Goal: Task Accomplishment & Management: Manage account settings

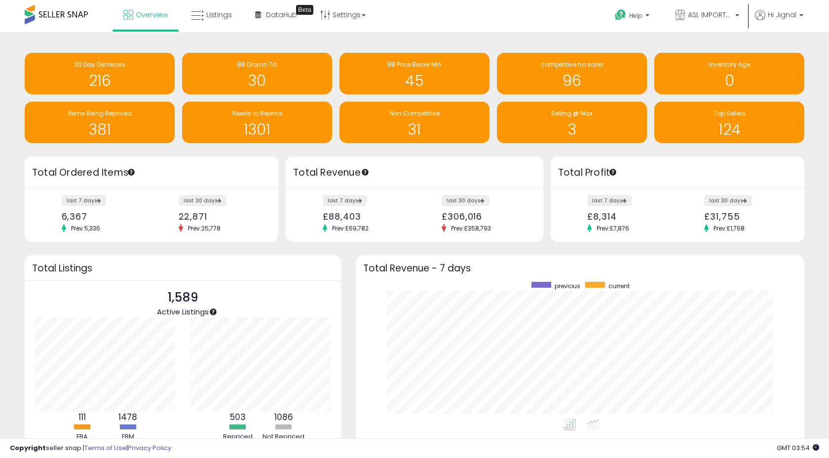
scroll to position [137, 429]
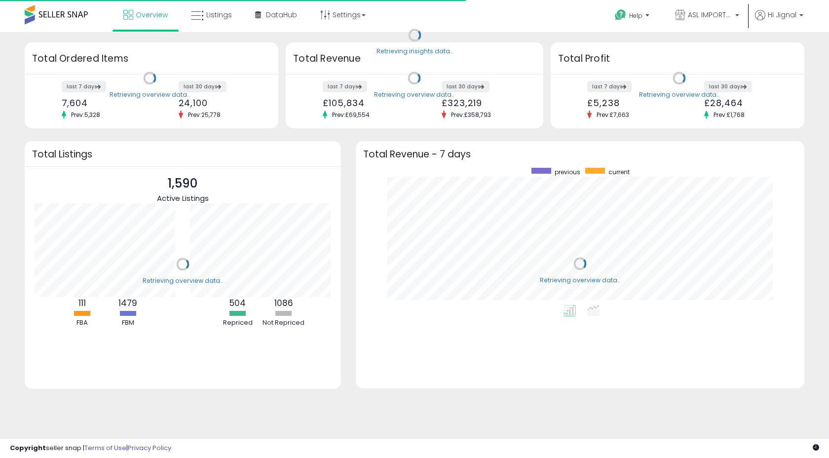
scroll to position [137, 429]
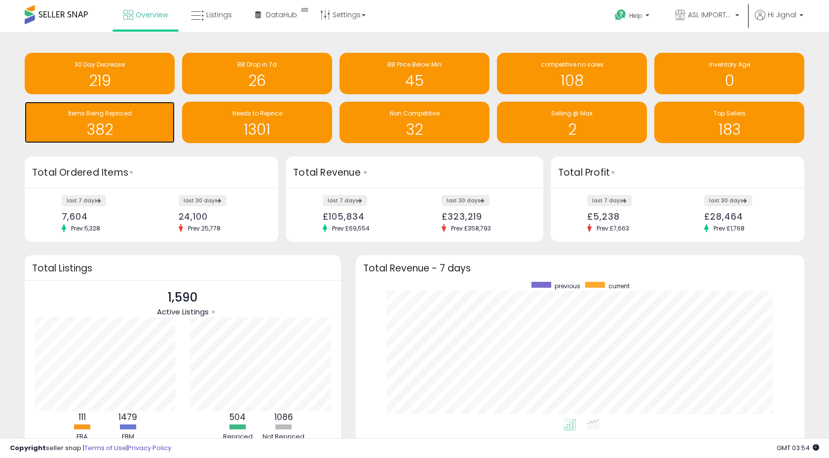
click at [126, 128] on h1 "382" at bounding box center [100, 129] width 140 height 16
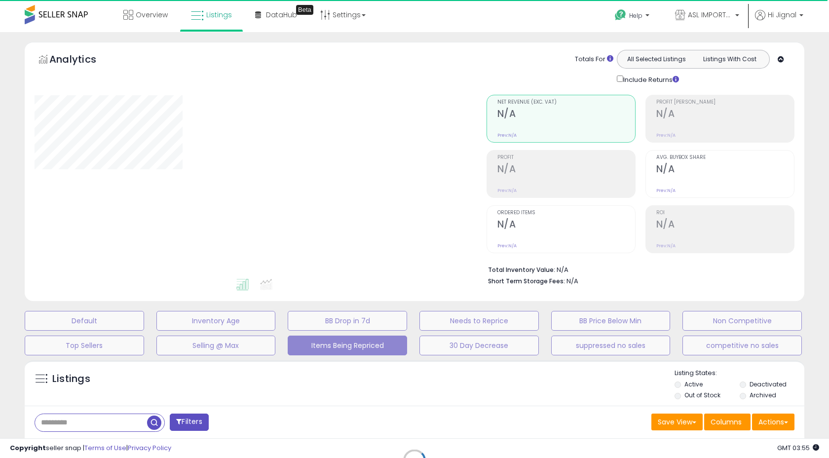
select select "**"
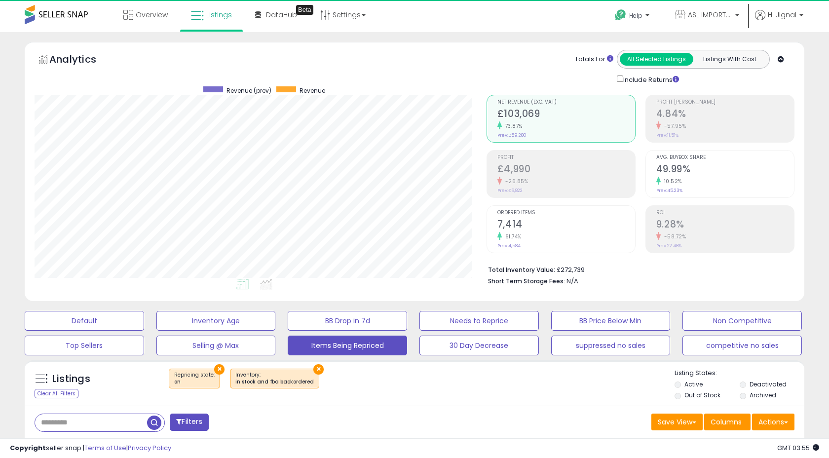
scroll to position [202, 451]
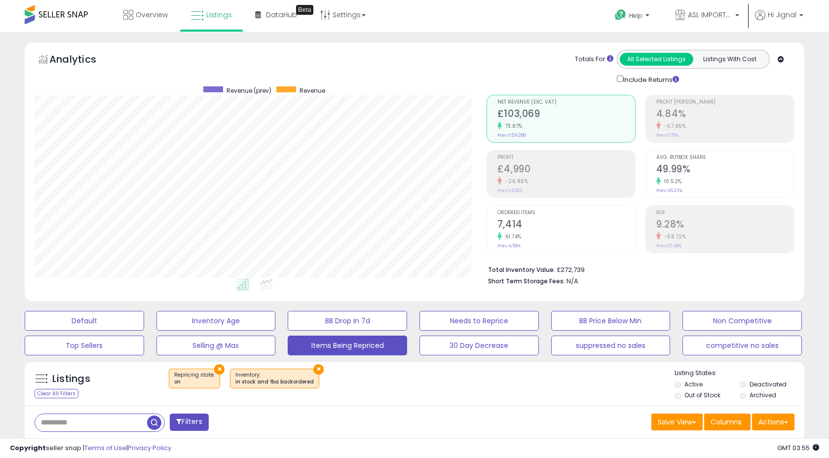
click at [769, 384] on label "Deactivated" at bounding box center [767, 384] width 37 height 8
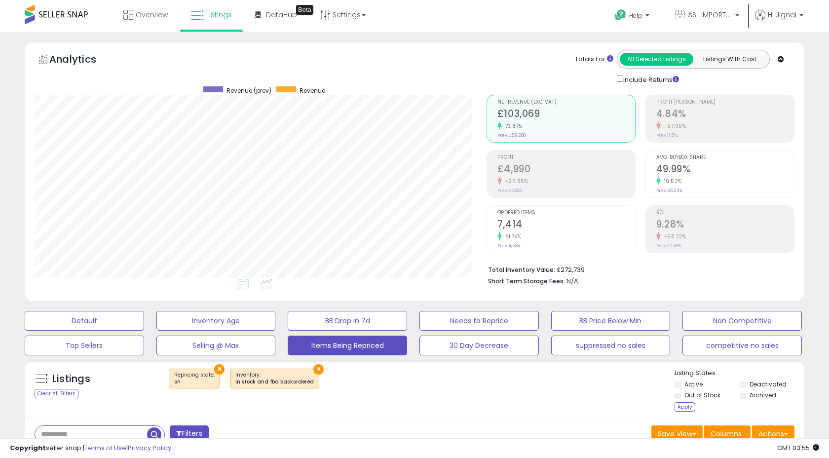
click at [762, 397] on label "Archived" at bounding box center [762, 395] width 27 height 8
click at [698, 397] on label "Out of Stock" at bounding box center [702, 395] width 36 height 8
click at [693, 386] on label "Active" at bounding box center [693, 384] width 18 height 8
click at [682, 412] on div "Listing States: Active Deactivated Out of Stock Archived Apply" at bounding box center [738, 390] width 129 height 45
click at [685, 408] on div "Apply" at bounding box center [684, 406] width 21 height 9
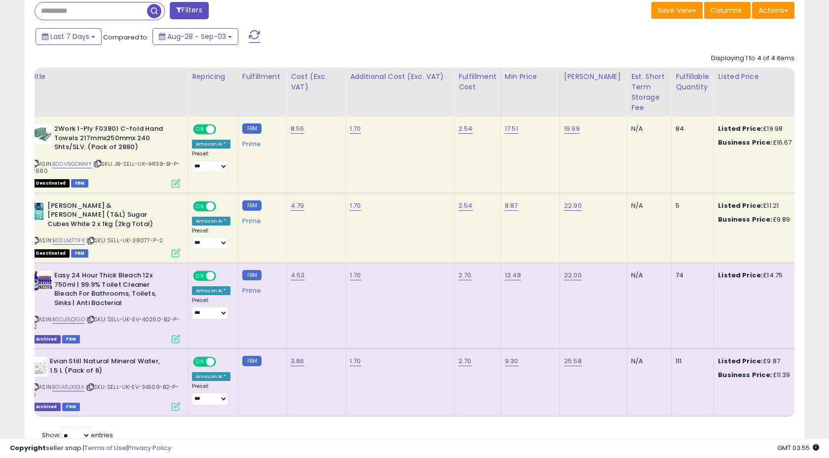
scroll to position [0, 0]
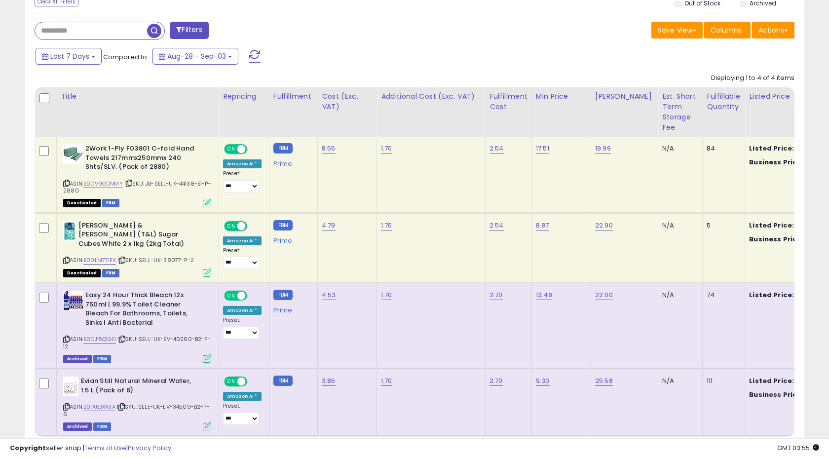
click at [241, 149] on span at bounding box center [241, 149] width 8 height 8
click at [248, 150] on div "ON OFF Amazon AI * Preset: **** ******** ** *** Success Error" at bounding box center [242, 168] width 38 height 48
click at [246, 149] on span "OFF" at bounding box center [241, 149] width 16 height 8
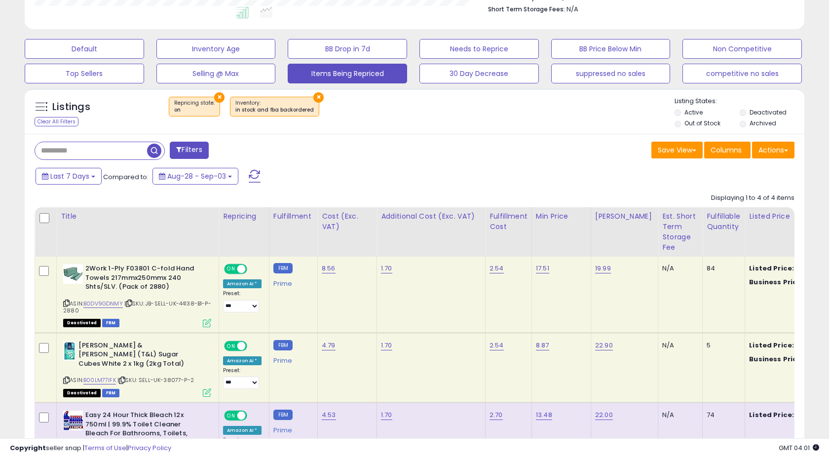
scroll to position [274, 0]
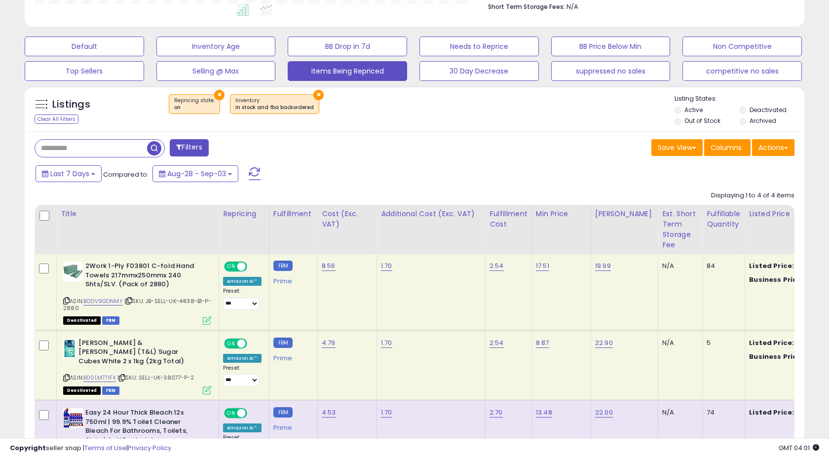
click at [262, 171] on button at bounding box center [254, 174] width 25 height 20
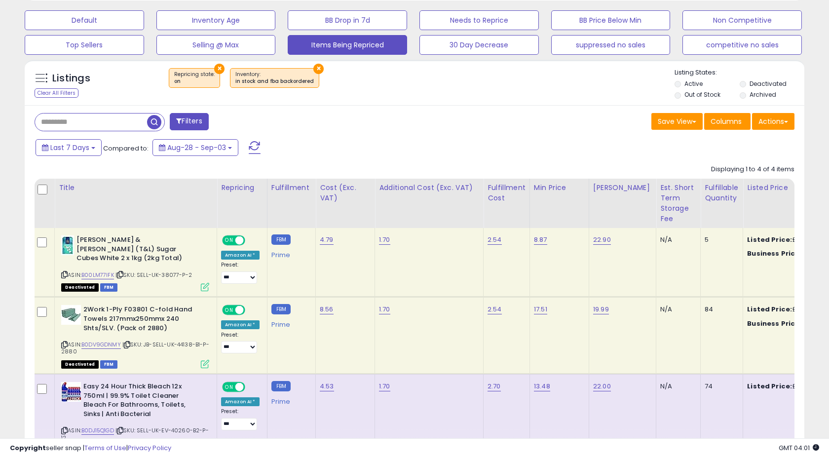
scroll to position [0, 0]
click at [253, 150] on span at bounding box center [255, 147] width 12 height 13
click at [251, 145] on span at bounding box center [255, 147] width 12 height 13
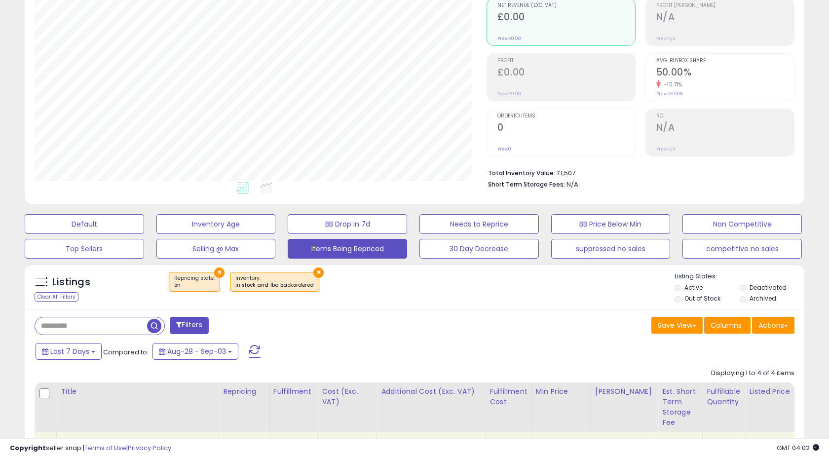
scroll to position [0, 0]
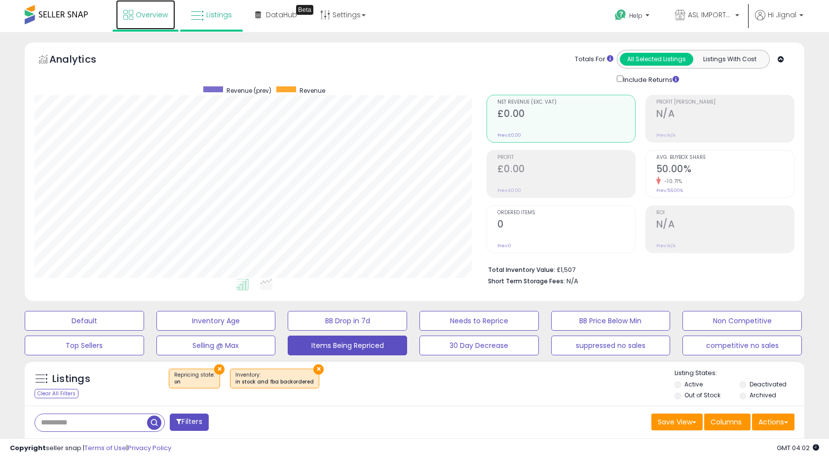
click at [148, 17] on span "Overview" at bounding box center [152, 15] width 32 height 10
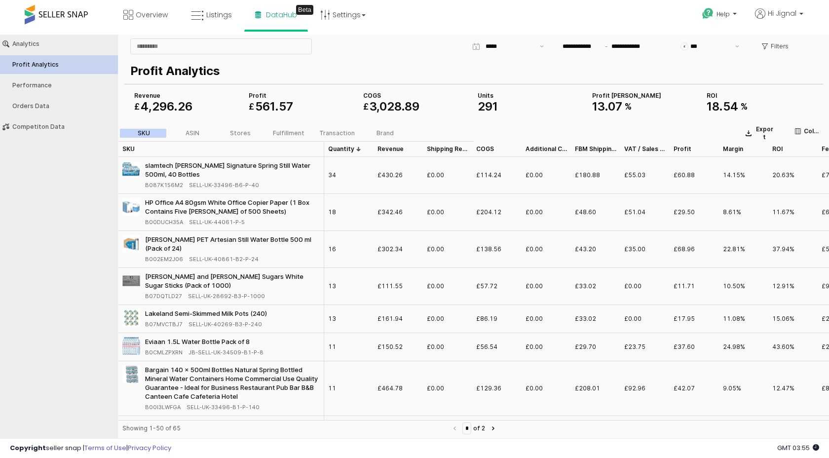
scroll to position [401, 0]
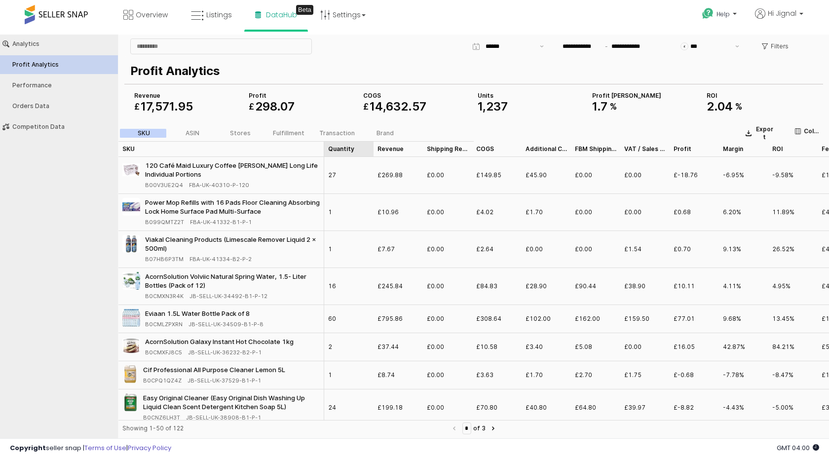
click at [341, 148] on div "Quantity Quantity" at bounding box center [348, 149] width 49 height 16
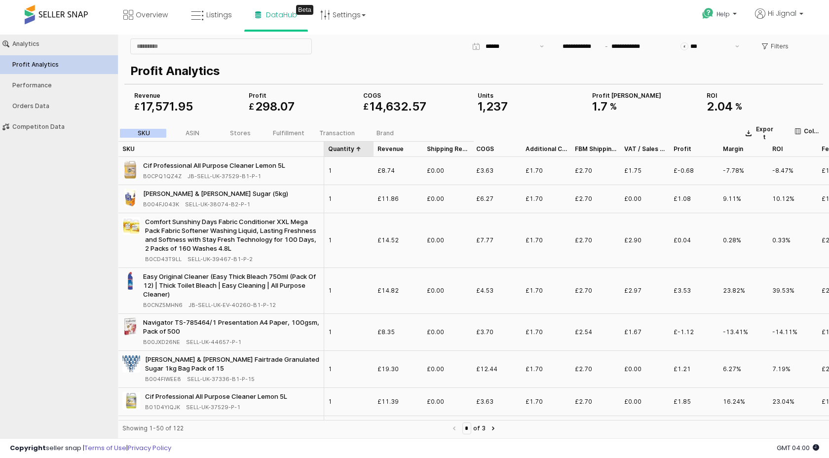
click at [341, 148] on div "Quantity Quantity" at bounding box center [348, 149] width 49 height 16
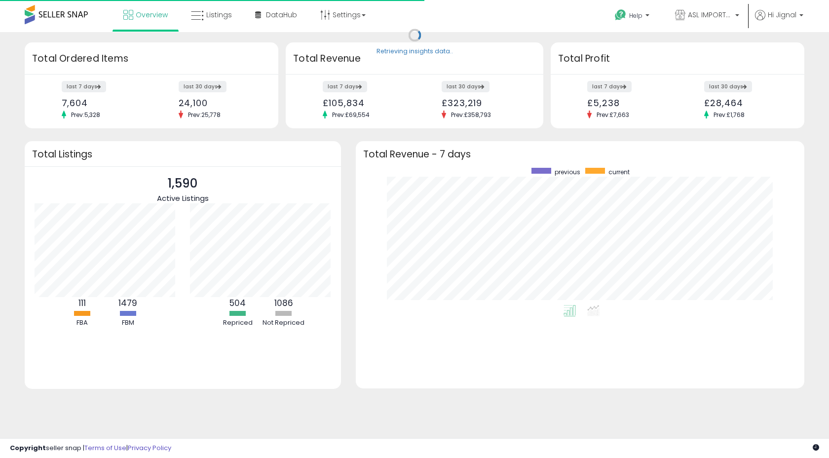
scroll to position [137, 429]
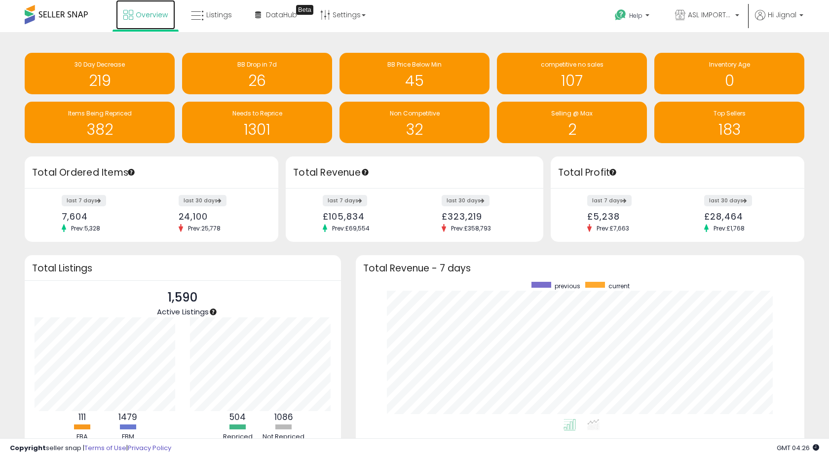
click at [152, 23] on link "Overview" at bounding box center [145, 15] width 59 height 30
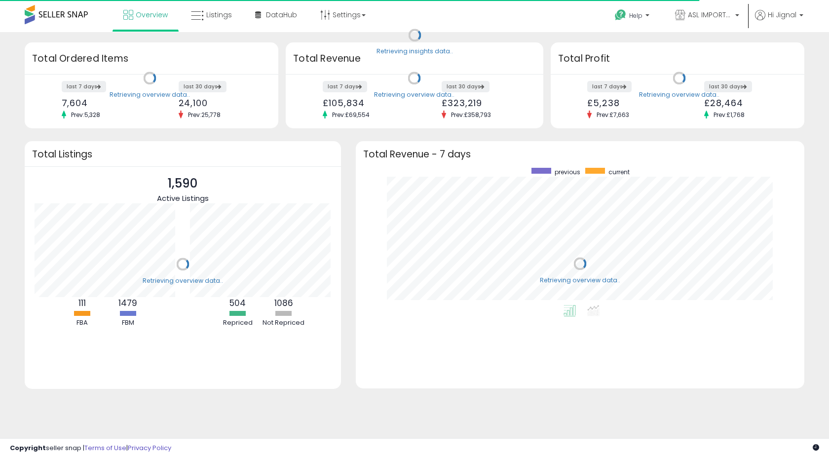
scroll to position [99, 155]
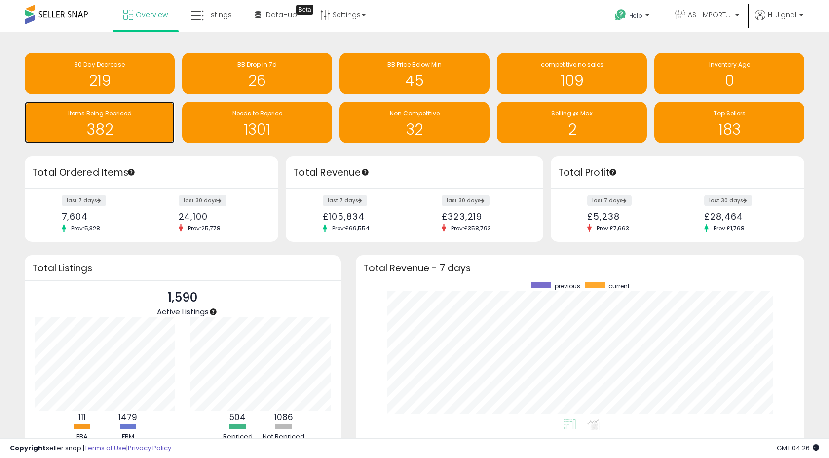
click at [110, 118] on div "382" at bounding box center [100, 123] width 140 height 29
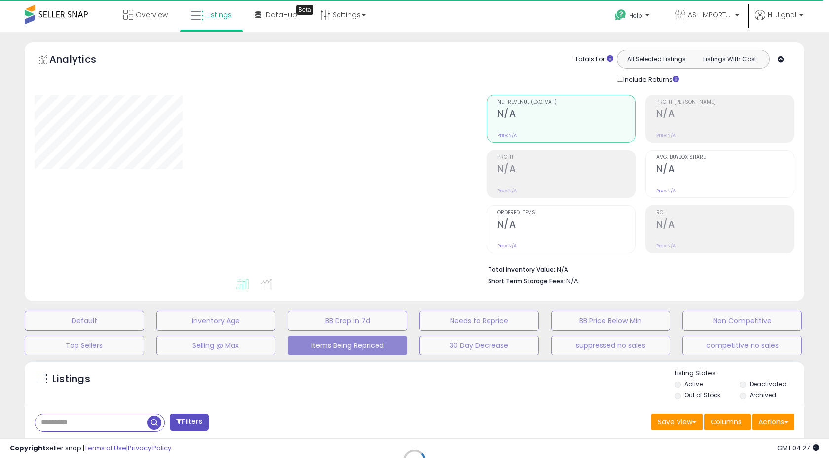
select select "**"
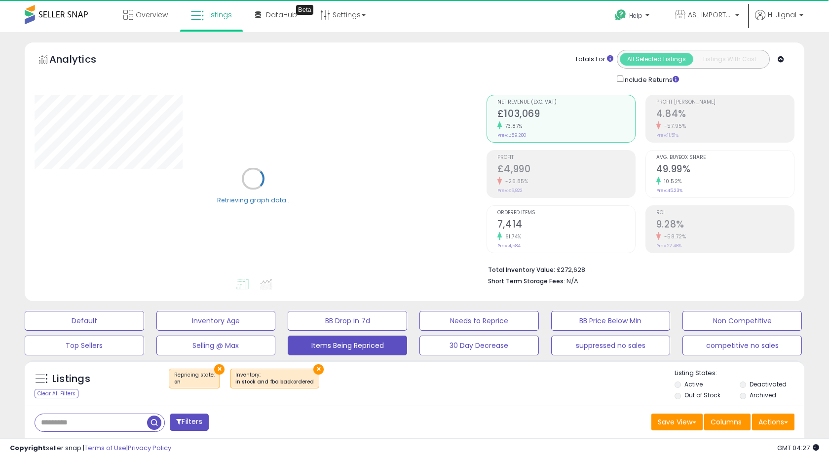
click at [748, 382] on li "Deactivated" at bounding box center [771, 385] width 64 height 11
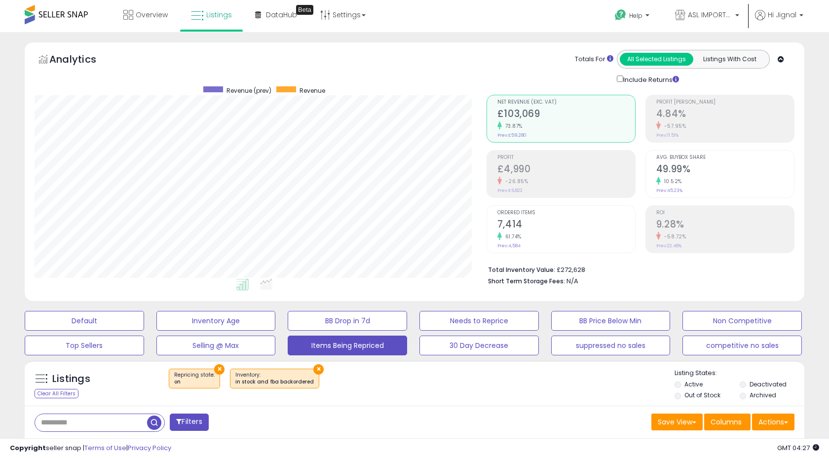
scroll to position [202, 451]
click at [747, 385] on li "Deactivated" at bounding box center [771, 385] width 64 height 11
click at [746, 397] on li "Archived" at bounding box center [771, 396] width 64 height 11
click at [763, 384] on label "Deactivated" at bounding box center [767, 384] width 37 height 8
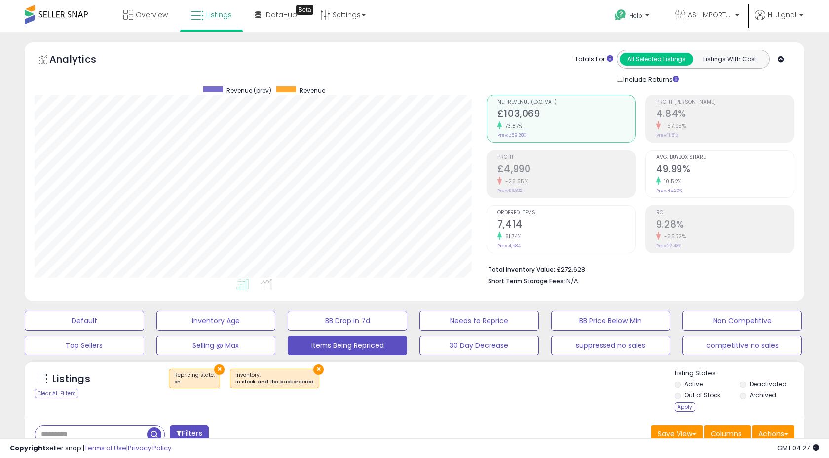
click at [761, 397] on label "Archived" at bounding box center [762, 395] width 27 height 8
click at [711, 393] on label "Out of Stock" at bounding box center [702, 395] width 36 height 8
click at [697, 385] on label "Active" at bounding box center [693, 384] width 18 height 8
click at [683, 410] on div "Apply" at bounding box center [684, 406] width 21 height 9
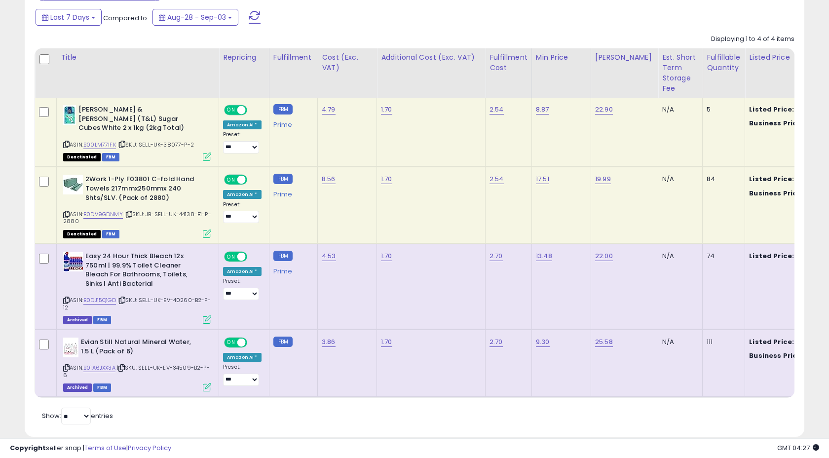
scroll to position [429, 0]
